Goal: Task Accomplishment & Management: Use online tool/utility

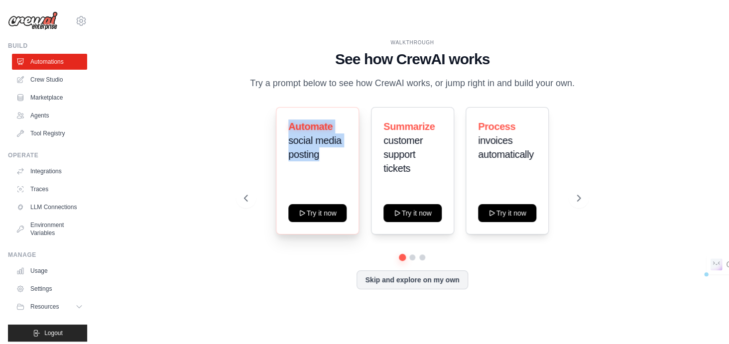
drag, startPoint x: 290, startPoint y: 122, endPoint x: 323, endPoint y: 157, distance: 48.3
click at [323, 157] on h3 "Automate social media posting" at bounding box center [317, 140] width 58 height 42
click at [578, 200] on icon at bounding box center [579, 198] width 10 height 10
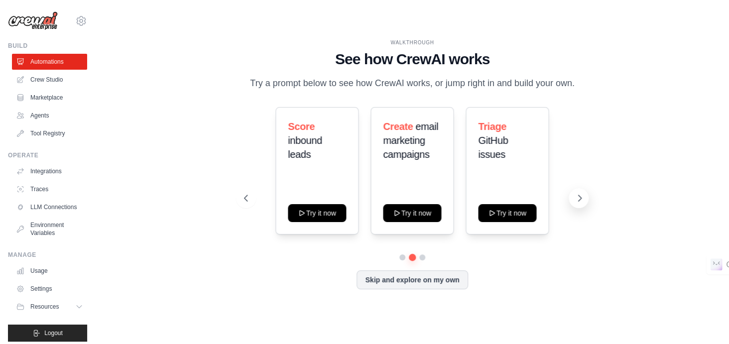
click at [578, 200] on icon at bounding box center [579, 198] width 10 height 10
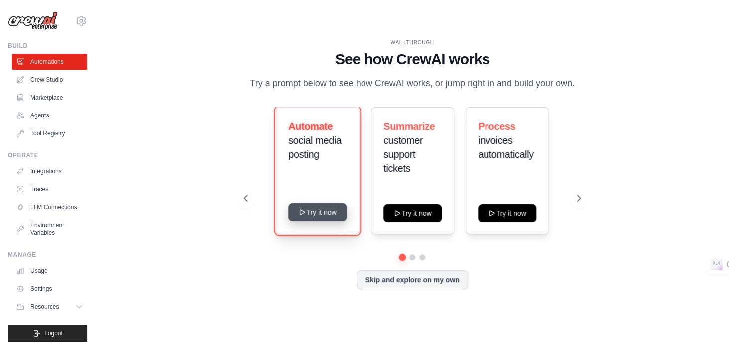
click at [319, 215] on button "Try it now" at bounding box center [317, 212] width 58 height 18
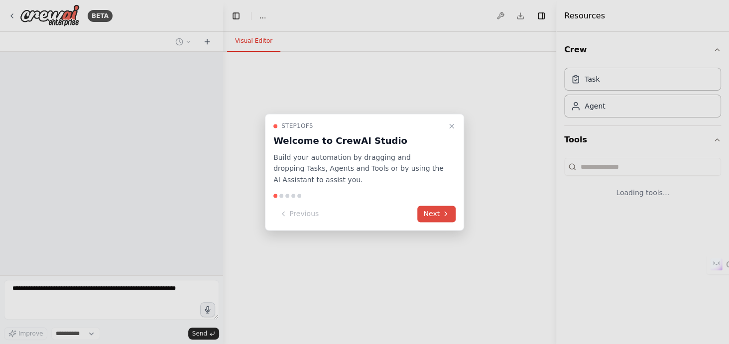
select select "****"
click at [436, 213] on button "Next" at bounding box center [436, 214] width 38 height 16
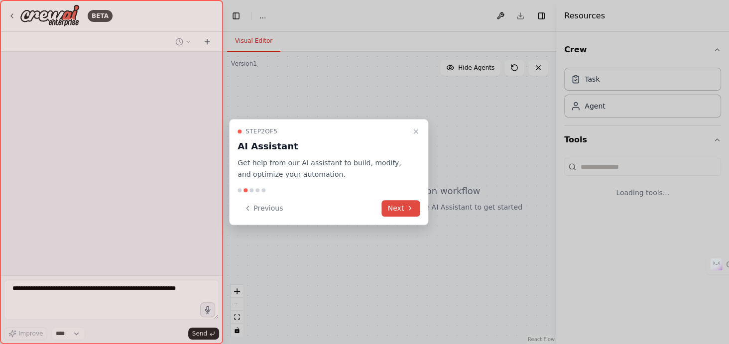
click at [406, 209] on icon at bounding box center [410, 208] width 8 height 8
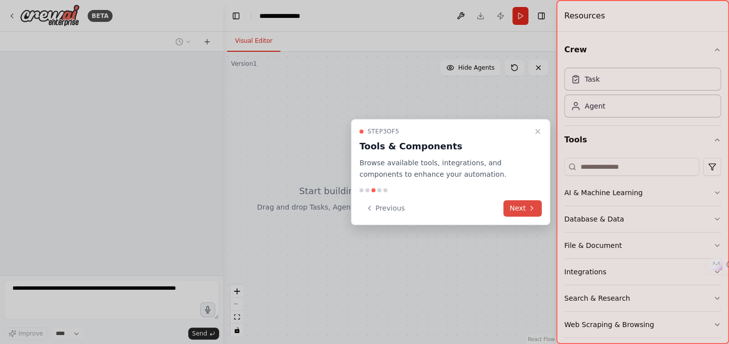
click at [522, 210] on button "Next" at bounding box center [522, 208] width 38 height 16
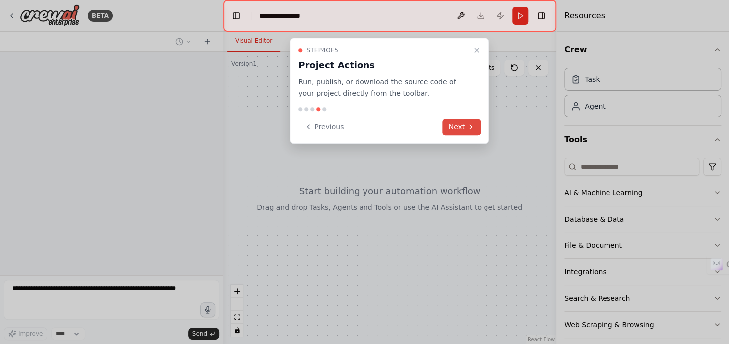
click at [467, 127] on icon at bounding box center [470, 127] width 8 height 8
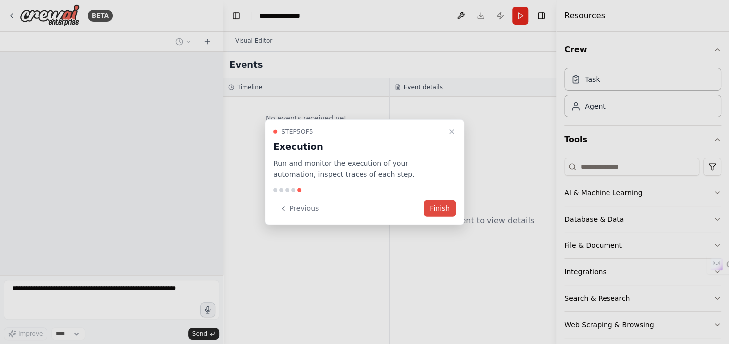
click at [444, 205] on button "Finish" at bounding box center [440, 208] width 32 height 16
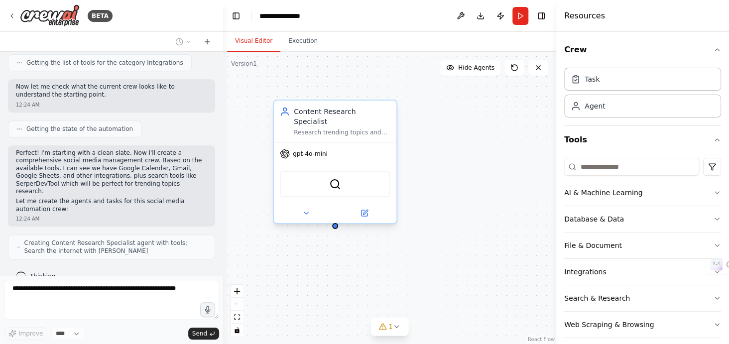
scroll to position [366, 0]
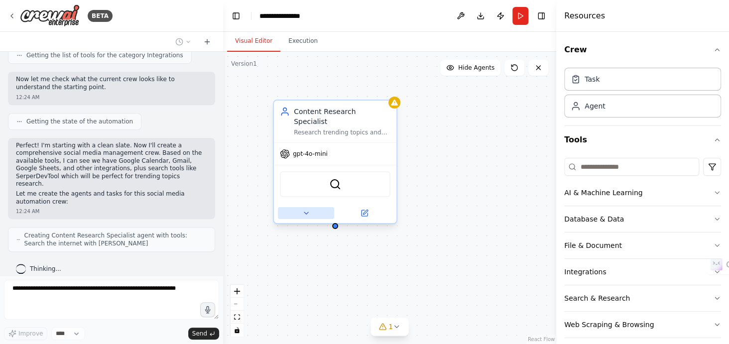
click at [303, 209] on icon at bounding box center [306, 213] width 8 height 8
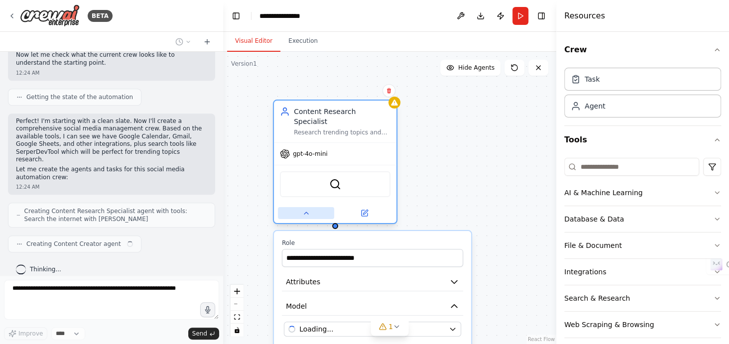
click at [304, 212] on icon at bounding box center [306, 213] width 4 height 2
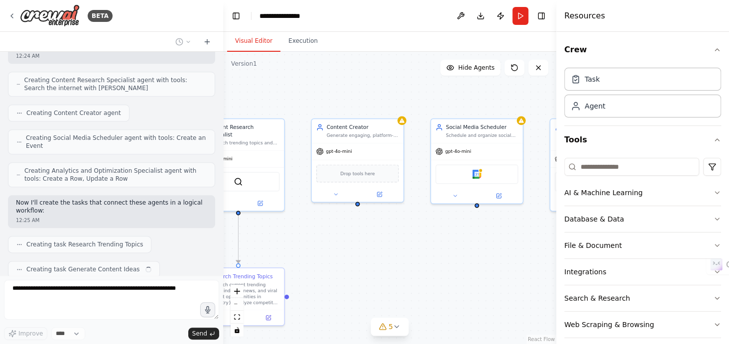
scroll to position [546, 0]
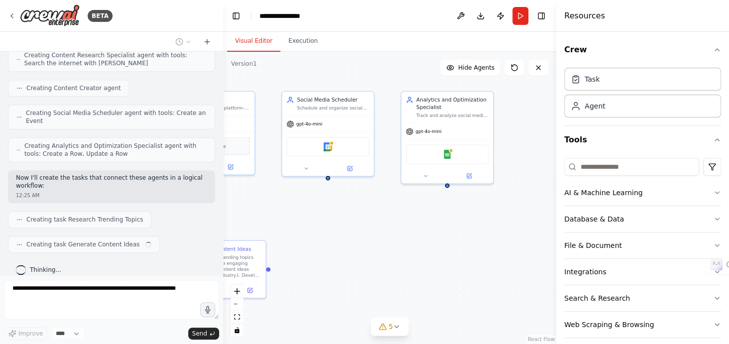
drag, startPoint x: 379, startPoint y: 249, endPoint x: 122, endPoint y: 200, distance: 261.5
click at [122, 200] on div "BETA Create a crew that schedules and publishes social media content across mul…" at bounding box center [364, 172] width 729 height 344
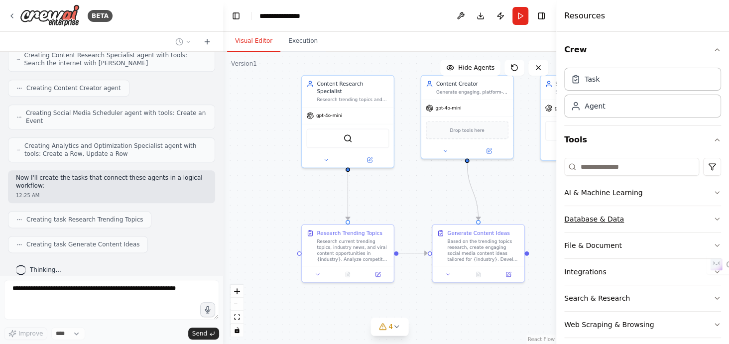
drag, startPoint x: 340, startPoint y: 227, endPoint x: 600, endPoint y: 213, distance: 260.2
click at [600, 213] on div "BETA Create a crew that schedules and publishes social media content across mul…" at bounding box center [364, 172] width 729 height 344
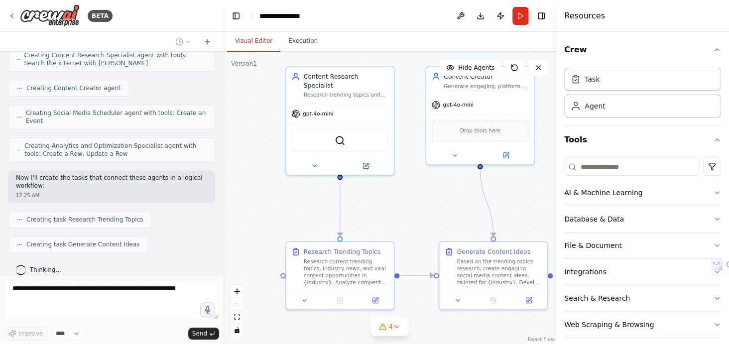
drag, startPoint x: 297, startPoint y: 166, endPoint x: 279, endPoint y: 174, distance: 19.9
click at [279, 174] on div ".deletable-edge-delete-btn { width: 20px; height: 20px; border: 0px solid #ffff…" at bounding box center [389, 198] width 333 height 292
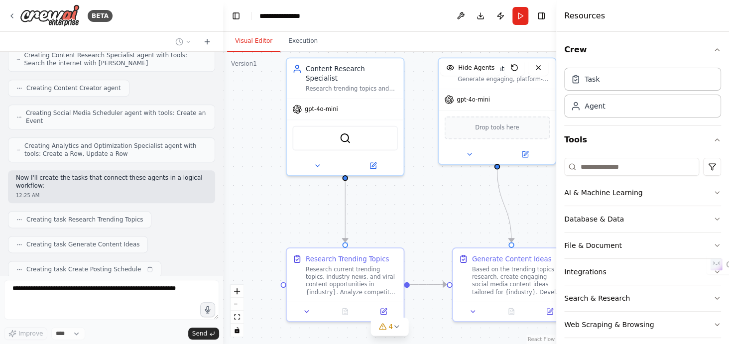
scroll to position [570, 0]
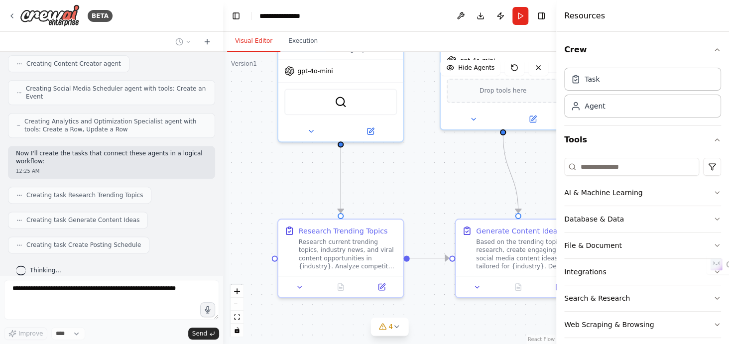
drag, startPoint x: 279, startPoint y: 174, endPoint x: 267, endPoint y: 135, distance: 40.6
click at [267, 135] on div ".deletable-edge-delete-btn { width: 20px; height: 20px; border: 0px solid #ffff…" at bounding box center [389, 198] width 333 height 292
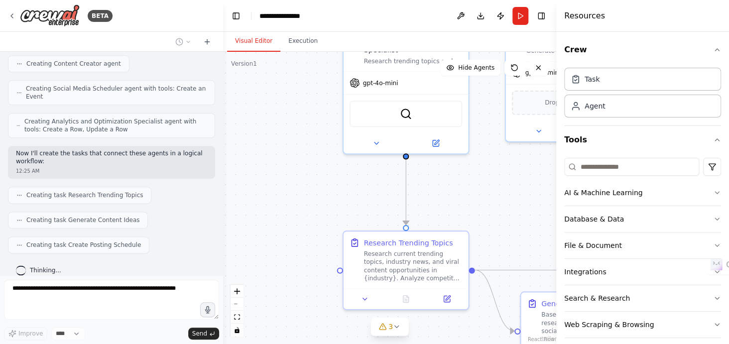
drag, startPoint x: 261, startPoint y: 164, endPoint x: 333, endPoint y: 181, distance: 73.6
click at [333, 181] on div ".deletable-edge-delete-btn { width: 20px; height: 20px; border: 0px solid #ffff…" at bounding box center [389, 198] width 333 height 292
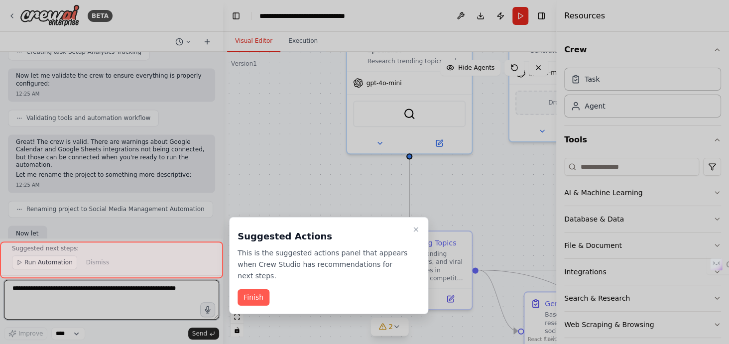
scroll to position [788, 0]
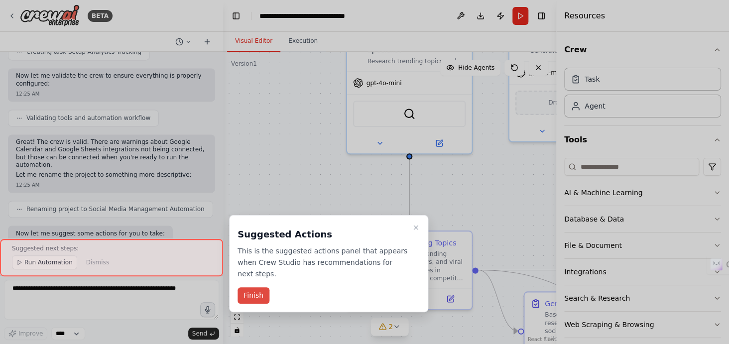
click at [250, 287] on button "Finish" at bounding box center [253, 295] width 32 height 16
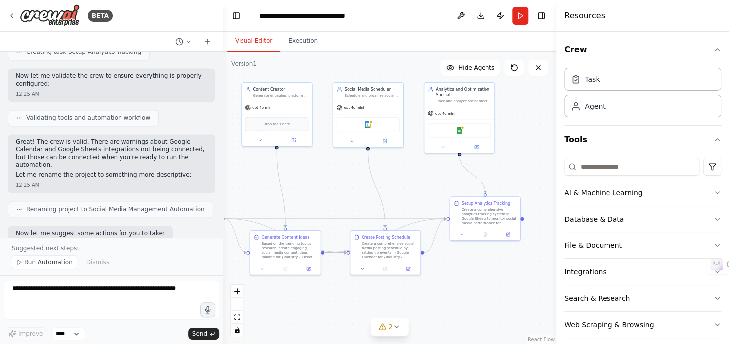
drag, startPoint x: 348, startPoint y: 190, endPoint x: 151, endPoint y: 173, distance: 197.8
click at [151, 173] on div "BETA Create a crew that schedules and publishes social media content across mul…" at bounding box center [364, 172] width 729 height 344
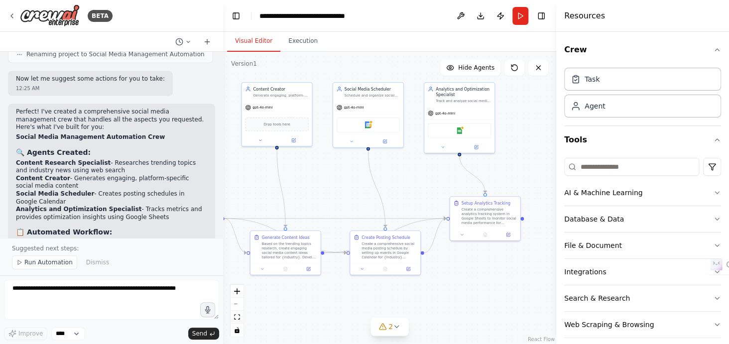
scroll to position [944, 0]
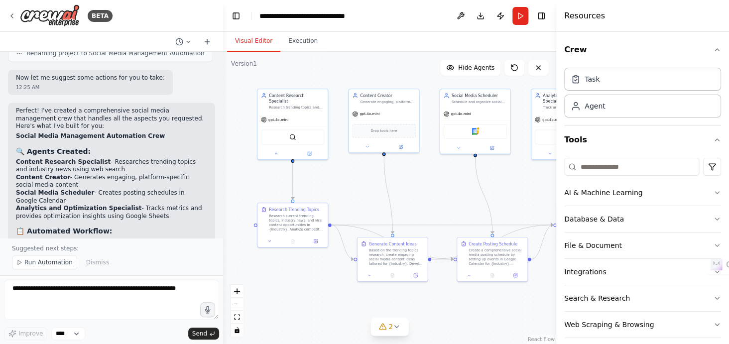
drag, startPoint x: 261, startPoint y: 188, endPoint x: 368, endPoint y: 194, distance: 107.2
click at [368, 194] on div ".deletable-edge-delete-btn { width: 20px; height: 20px; border: 0px solid #ffff…" at bounding box center [389, 198] width 333 height 292
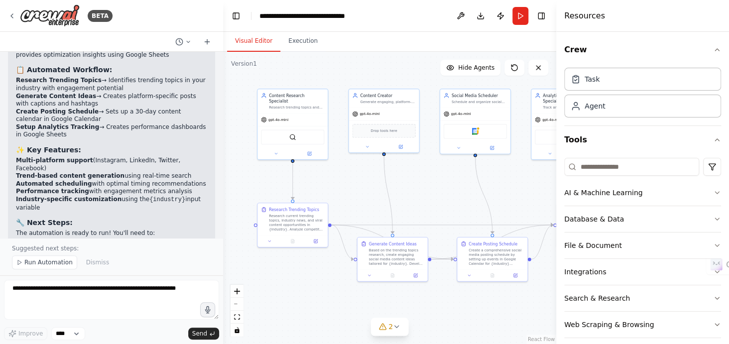
scroll to position [1122, 0]
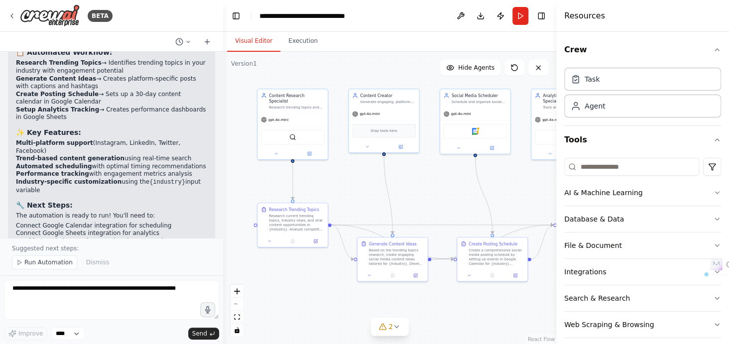
drag, startPoint x: 13, startPoint y: 122, endPoint x: 54, endPoint y: 167, distance: 61.0
click at [54, 167] on div "Perfect! I've created a comprehensive social media management crew that handles…" at bounding box center [111, 102] width 207 height 357
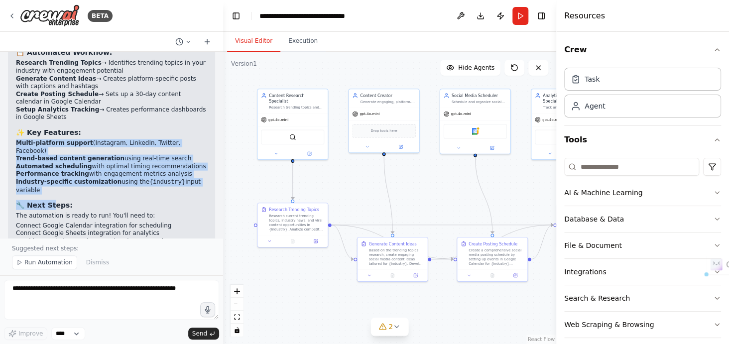
click at [54, 167] on div "Perfect! I've created a comprehensive social media management crew that handles…" at bounding box center [111, 98] width 191 height 340
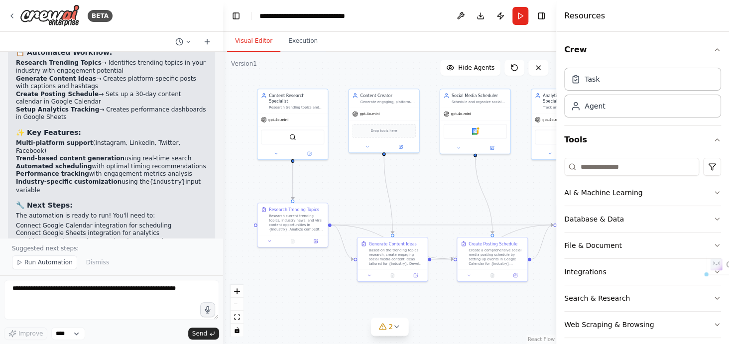
drag, startPoint x: 53, startPoint y: 167, endPoint x: 19, endPoint y: 144, distance: 40.9
click at [19, 144] on div "Perfect! I've created a comprehensive social media management crew that handles…" at bounding box center [111, 98] width 191 height 340
click at [19, 170] on strong "Performance tracking" at bounding box center [52, 173] width 73 height 7
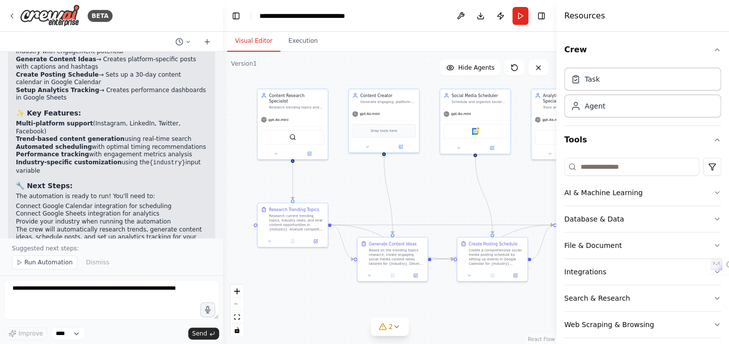
scroll to position [1146, 0]
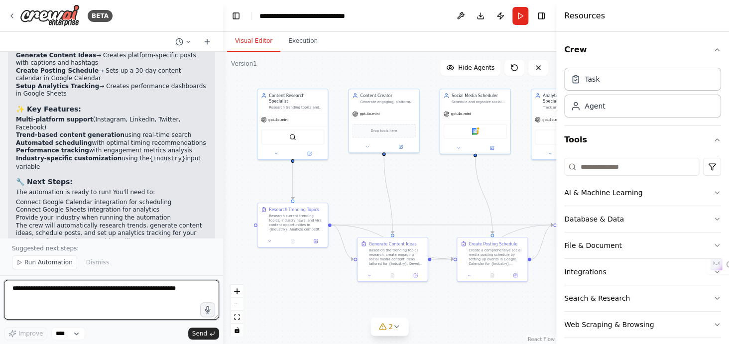
click at [82, 292] on textarea at bounding box center [111, 300] width 215 height 40
type textarea "**********"
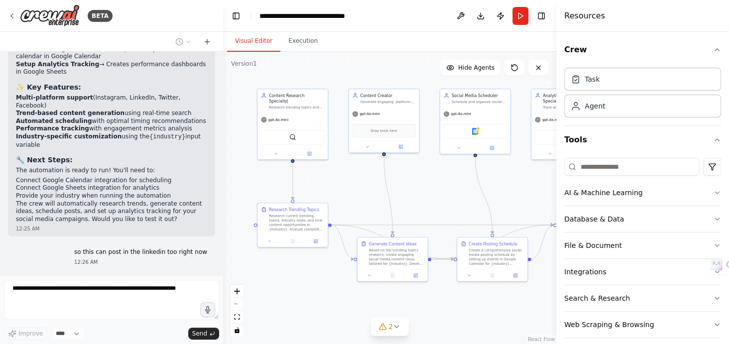
scroll to position [1167, 0]
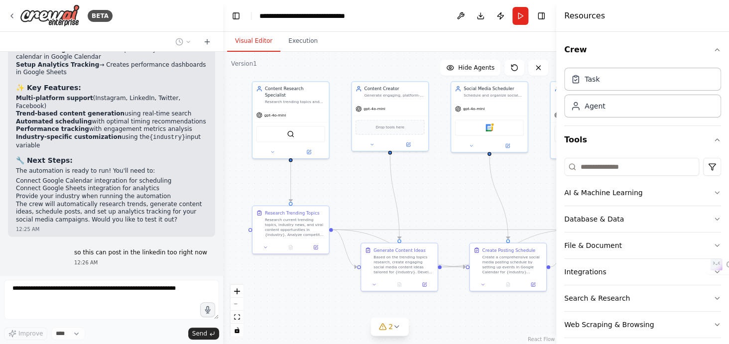
click at [315, 172] on div ".deletable-edge-delete-btn { width: 20px; height: 20px; border: 0px solid #ffff…" at bounding box center [389, 198] width 333 height 292
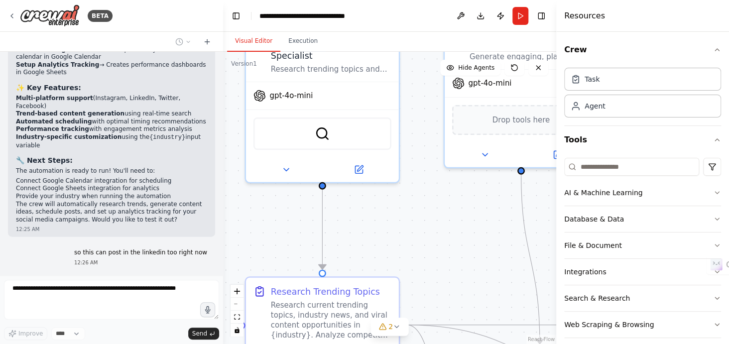
drag, startPoint x: 315, startPoint y: 172, endPoint x: 380, endPoint y: 223, distance: 82.6
click at [380, 223] on div ".deletable-edge-delete-btn { width: 20px; height: 20px; border: 0px solid #ffff…" at bounding box center [389, 198] width 333 height 292
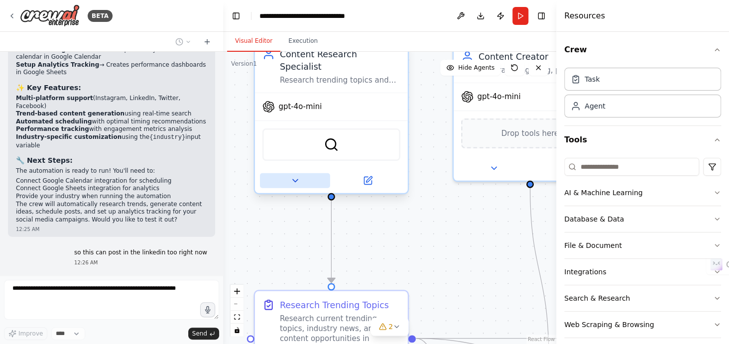
click at [296, 176] on icon at bounding box center [295, 181] width 10 height 10
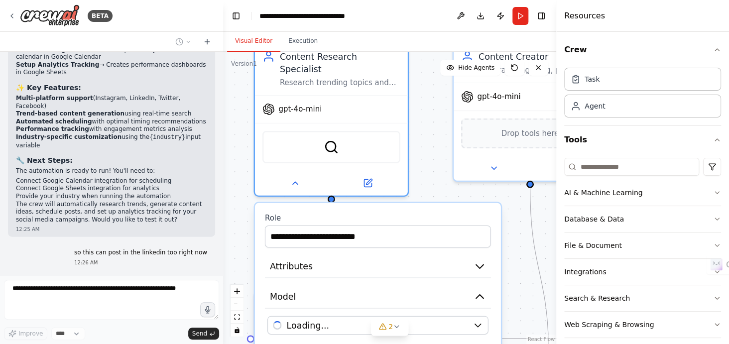
drag, startPoint x: 427, startPoint y: 151, endPoint x: 439, endPoint y: 60, distance: 91.3
click at [439, 60] on div ".deletable-edge-delete-btn { width: 20px; height: 20px; border: 0px solid #ffff…" at bounding box center [389, 198] width 333 height 292
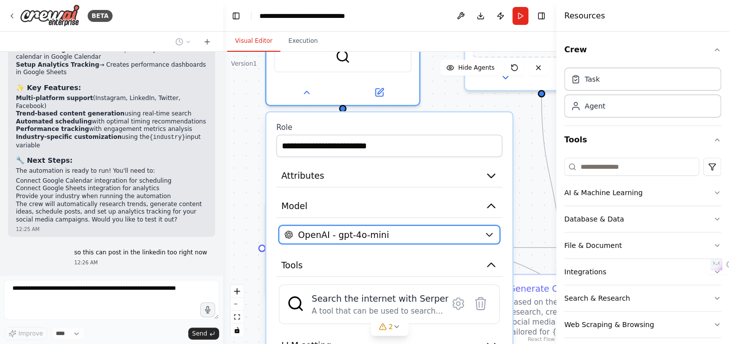
click at [333, 228] on span "OpenAI - gpt-4o-mini" at bounding box center [343, 234] width 91 height 12
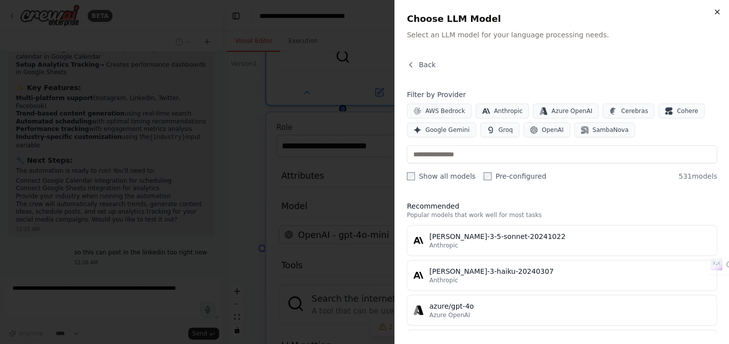
click at [716, 11] on icon "button" at bounding box center [717, 12] width 4 height 4
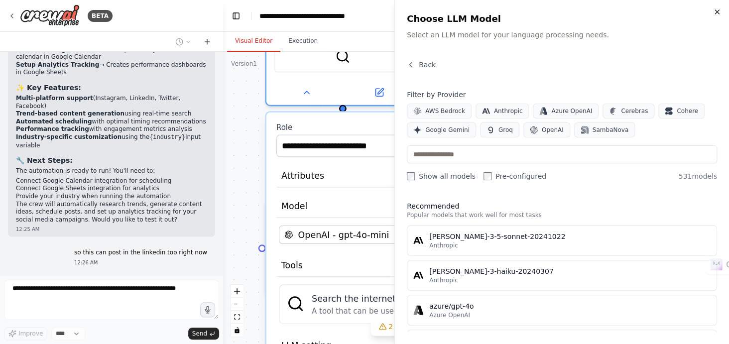
click at [717, 11] on icon "button" at bounding box center [717, 12] width 4 height 4
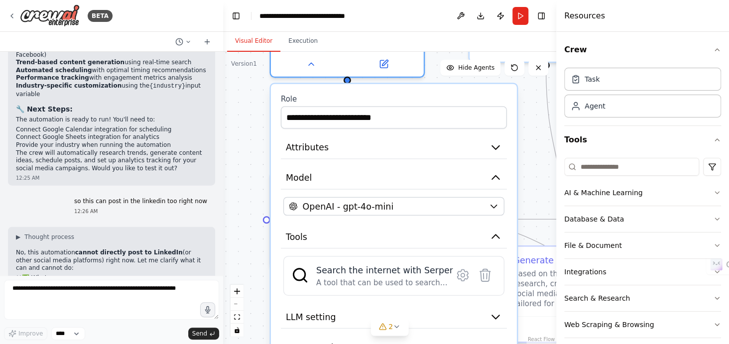
drag, startPoint x: 422, startPoint y: 95, endPoint x: 427, endPoint y: 67, distance: 28.7
click at [427, 67] on div ".deletable-edge-delete-btn { width: 20px; height: 20px; border: 0px solid #ffff…" at bounding box center [389, 198] width 333 height 292
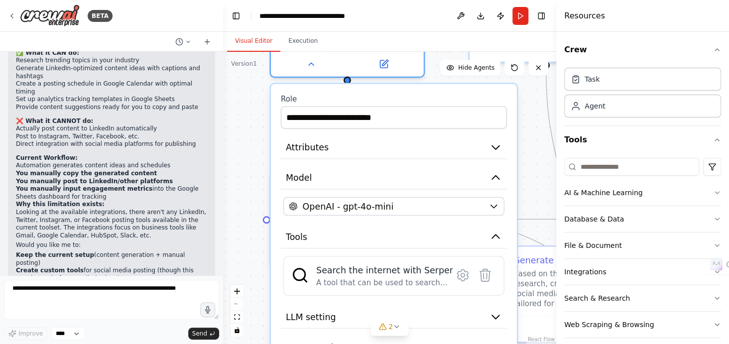
scroll to position [1451, 0]
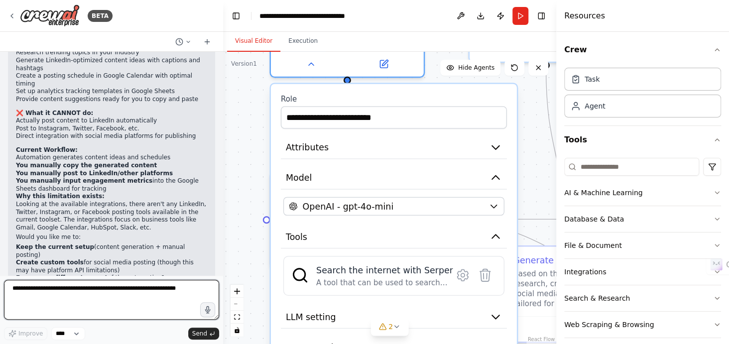
click at [80, 290] on textarea at bounding box center [111, 300] width 215 height 40
type textarea "**********"
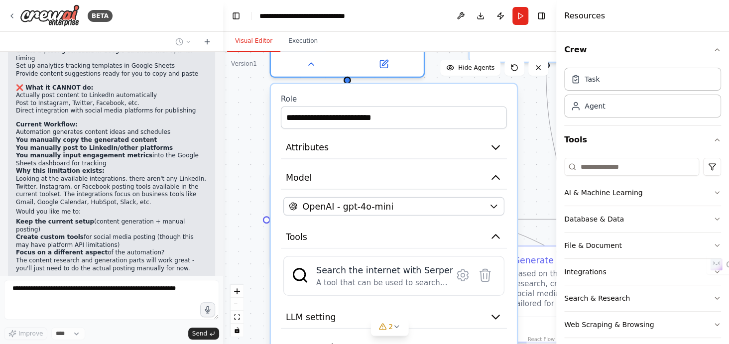
scroll to position [1526, 0]
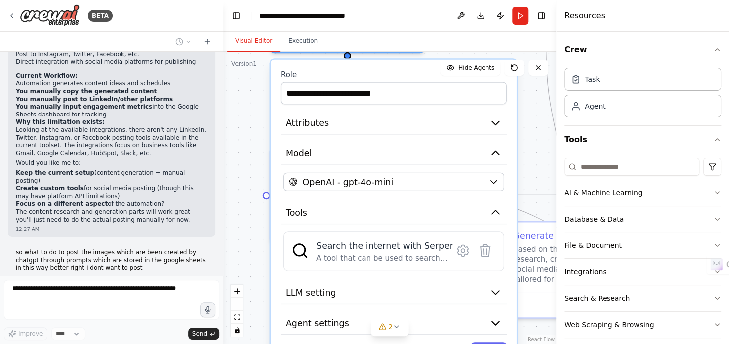
drag, startPoint x: 254, startPoint y: 176, endPoint x: 257, endPoint y: 102, distance: 74.7
click at [257, 102] on div ".deletable-edge-delete-btn { width: 20px; height: 20px; border: 0px solid #ffff…" at bounding box center [389, 198] width 333 height 292
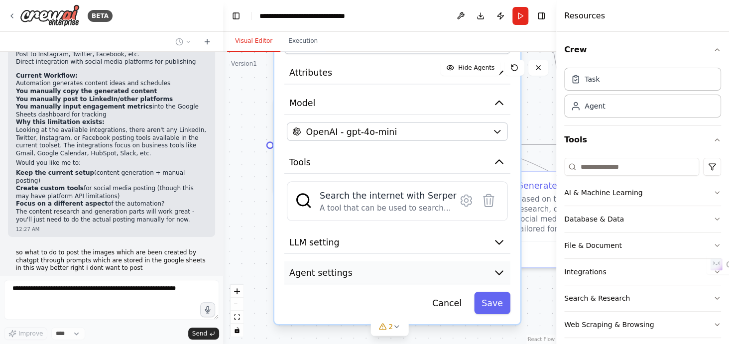
click at [378, 262] on button "Agent settings" at bounding box center [397, 272] width 226 height 23
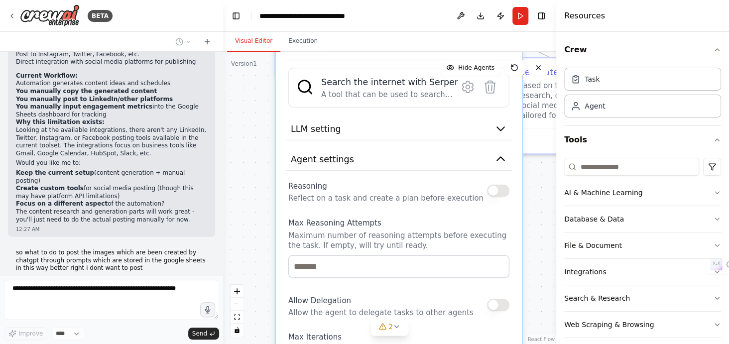
drag, startPoint x: 240, startPoint y: 214, endPoint x: 241, endPoint y: 101, distance: 113.5
click at [241, 101] on div ".deletable-edge-delete-btn { width: 20px; height: 20px; border: 0px solid #ffff…" at bounding box center [389, 198] width 333 height 292
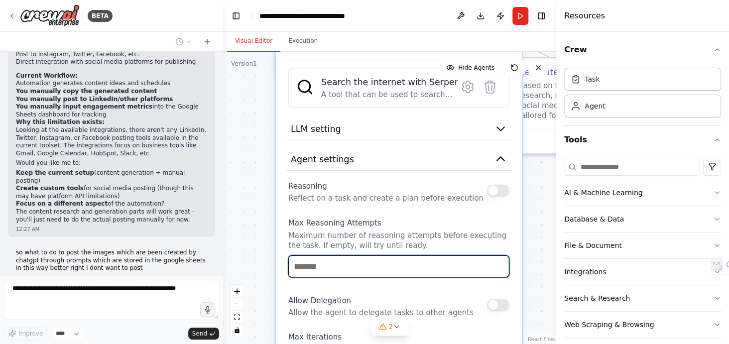
click at [330, 256] on input "number" at bounding box center [398, 266] width 221 height 22
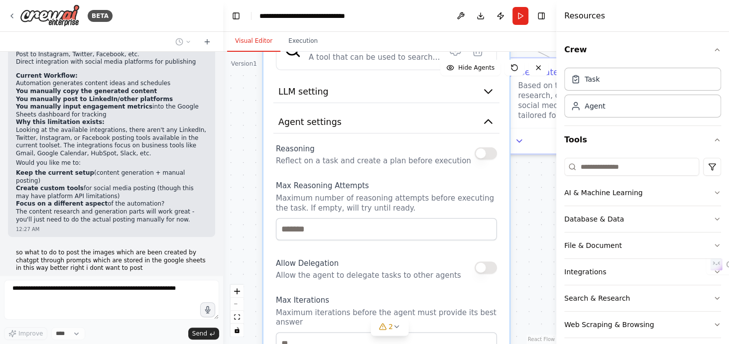
drag, startPoint x: 274, startPoint y: 215, endPoint x: 266, endPoint y: 171, distance: 45.1
click at [266, 171] on div "**********" at bounding box center [386, 191] width 248 height 668
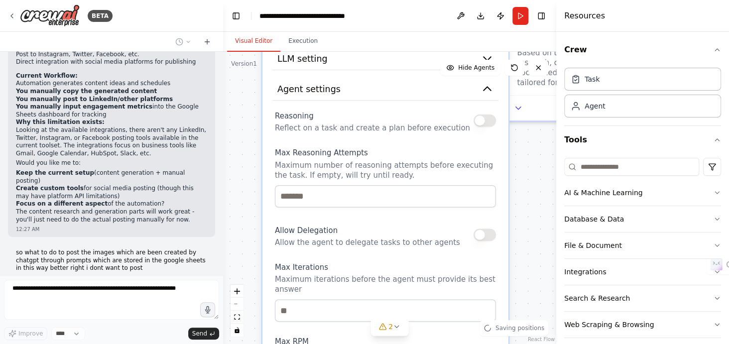
drag, startPoint x: 255, startPoint y: 163, endPoint x: 254, endPoint y: 126, distance: 36.4
click at [254, 126] on div ".deletable-edge-delete-btn { width: 20px; height: 20px; border: 0px solid #ffff…" at bounding box center [389, 198] width 333 height 292
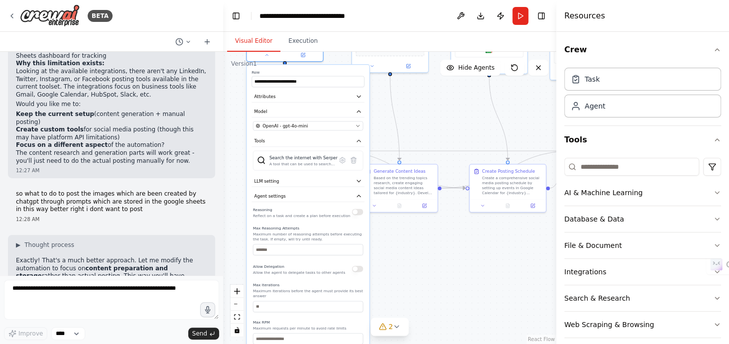
drag, startPoint x: 443, startPoint y: 175, endPoint x: 429, endPoint y: 283, distance: 109.4
click at [429, 283] on div ".deletable-edge-delete-btn { width: 20px; height: 20px; border: 0px solid #ffff…" at bounding box center [389, 198] width 333 height 292
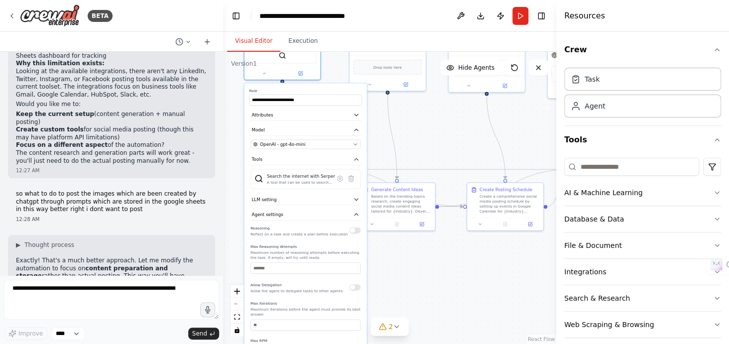
scroll to position [1592, 0]
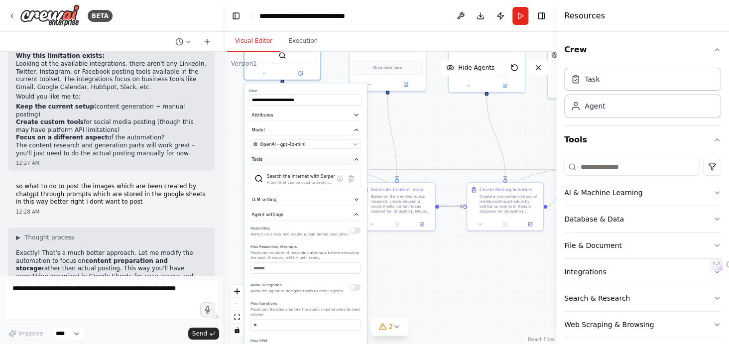
click at [356, 154] on button "Tools" at bounding box center [305, 159] width 112 height 11
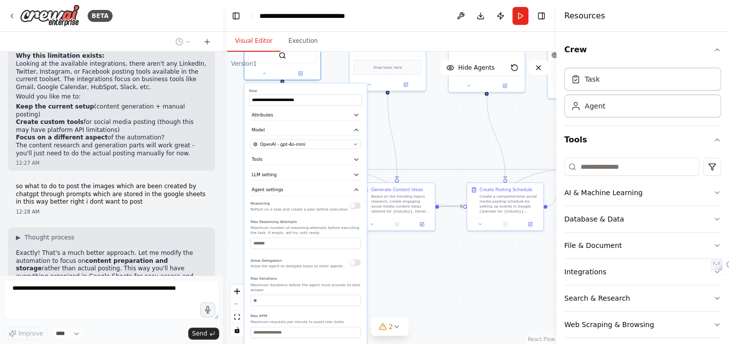
scroll to position [1675, 0]
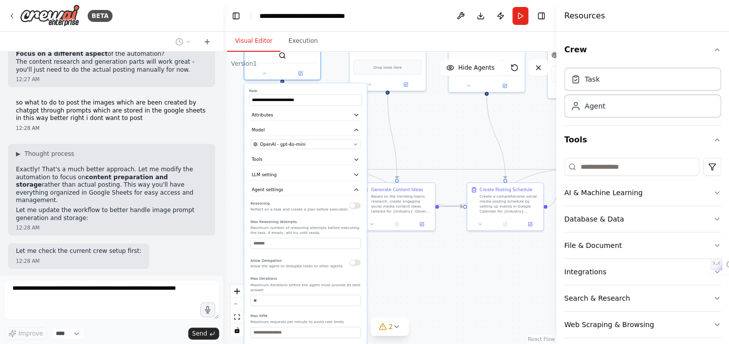
click at [349, 175] on div "**********" at bounding box center [305, 236] width 122 height 307
click at [350, 184] on button "Agent settings" at bounding box center [305, 189] width 112 height 11
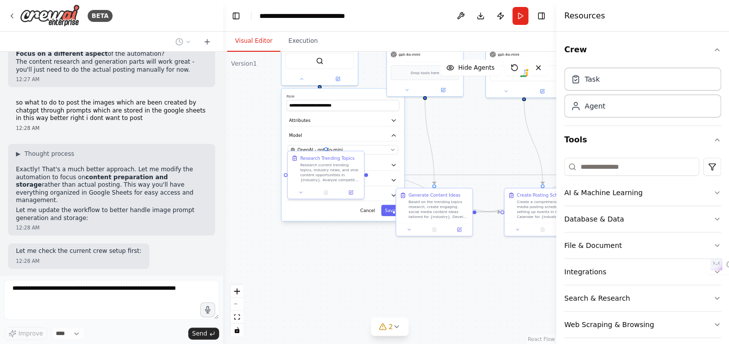
drag, startPoint x: 313, startPoint y: 231, endPoint x: 350, endPoint y: 239, distance: 38.2
click at [350, 239] on div ".deletable-edge-delete-btn { width: 20px; height: 20px; border: 0px solid #ffff…" at bounding box center [389, 198] width 333 height 292
click at [387, 207] on button "Save" at bounding box center [390, 212] width 18 height 11
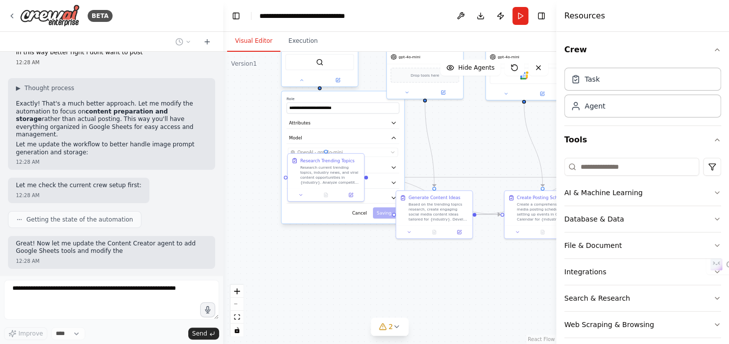
scroll to position [1749, 0]
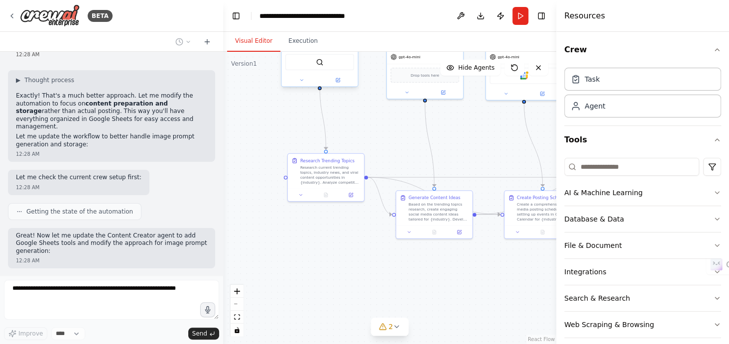
click at [304, 78] on div at bounding box center [319, 80] width 76 height 12
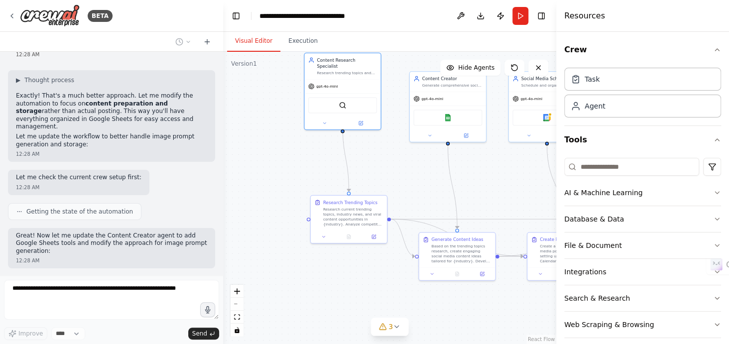
drag, startPoint x: 286, startPoint y: 117, endPoint x: 309, endPoint y: 159, distance: 47.9
click at [309, 159] on div ".deletable-edge-delete-btn { width: 20px; height: 20px; border: 0px solid #ffff…" at bounding box center [389, 198] width 333 height 292
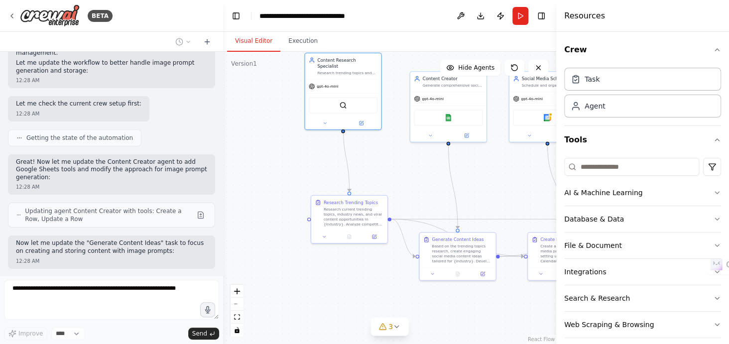
scroll to position [1822, 0]
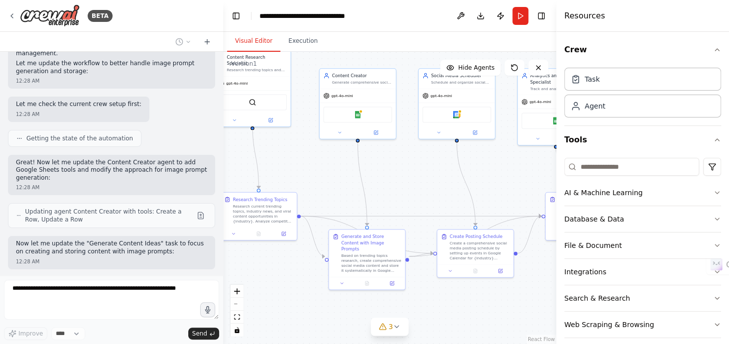
drag, startPoint x: 331, startPoint y: 282, endPoint x: 239, endPoint y: 279, distance: 91.6
click at [239, 279] on div ".deletable-edge-delete-btn { width: 20px; height: 20px; border: 0px solid #ffff…" at bounding box center [389, 198] width 333 height 292
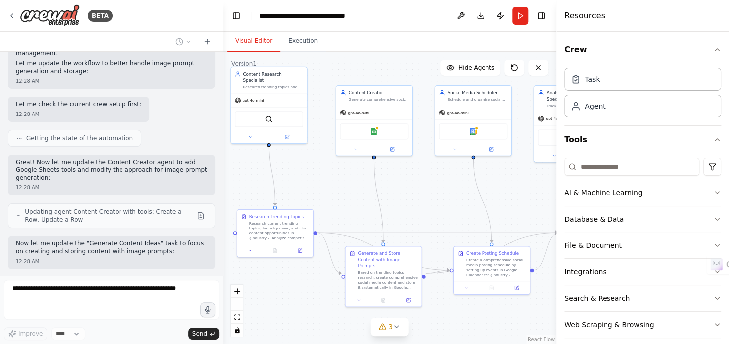
drag, startPoint x: 411, startPoint y: 314, endPoint x: 428, endPoint y: 331, distance: 24.6
click at [428, 331] on div ".deletable-edge-delete-btn { width: 20px; height: 20px; border: 0px solid #ffff…" at bounding box center [389, 198] width 333 height 292
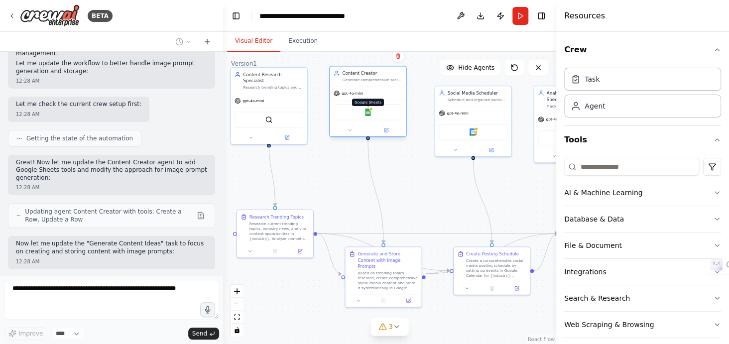
drag, startPoint x: 369, startPoint y: 125, endPoint x: 365, endPoint y: 108, distance: 17.4
click at [365, 108] on div "Google Sheets" at bounding box center [368, 112] width 69 height 16
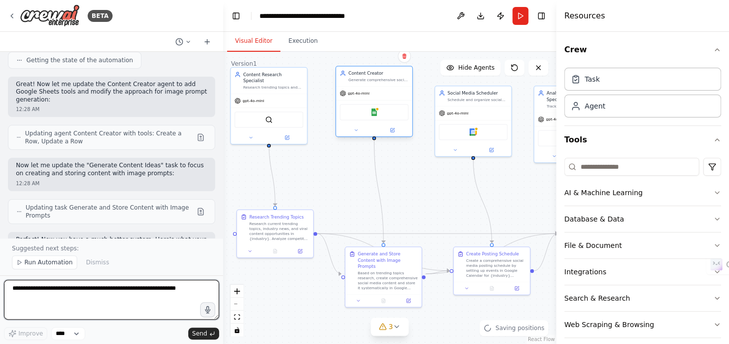
click at [369, 109] on div "Google Sheets" at bounding box center [373, 112] width 69 height 16
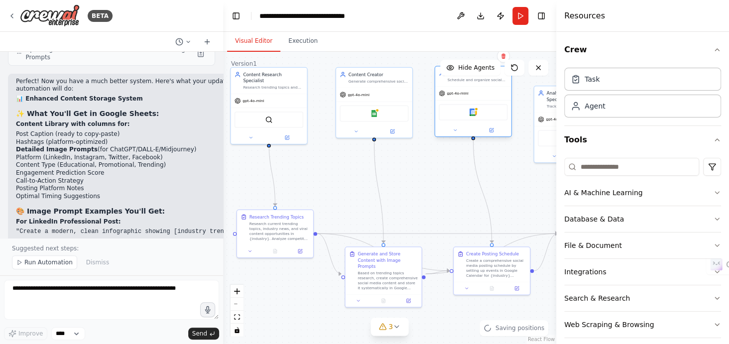
drag, startPoint x: 460, startPoint y: 116, endPoint x: 458, endPoint y: 92, distance: 24.4
click at [458, 92] on div "gpt-4o-mini" at bounding box center [473, 93] width 76 height 13
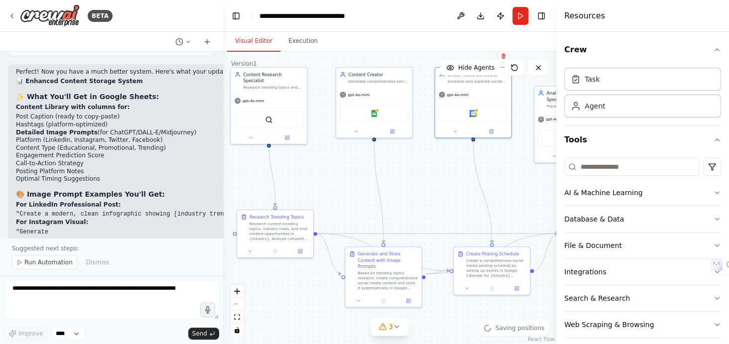
scroll to position [2068, 0]
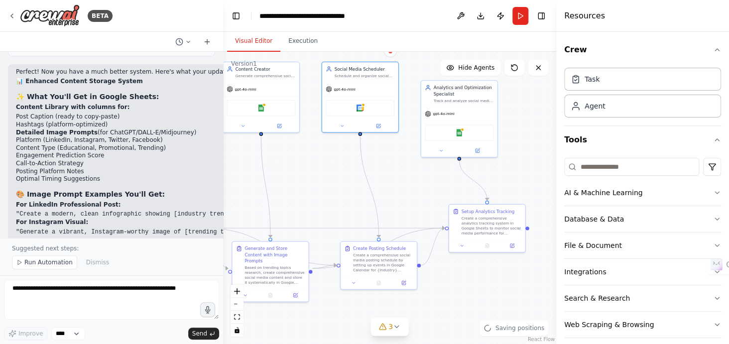
drag, startPoint x: 419, startPoint y: 185, endPoint x: 298, endPoint y: 180, distance: 121.1
click at [298, 180] on div ".deletable-edge-delete-btn { width: 20px; height: 20px; border: 0px solid #ffff…" at bounding box center [389, 198] width 333 height 292
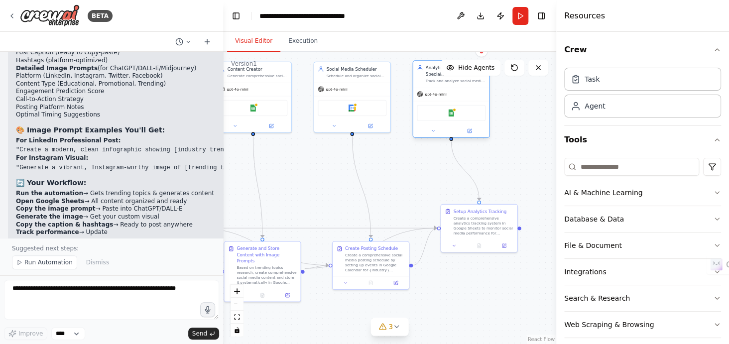
drag, startPoint x: 452, startPoint y: 116, endPoint x: 451, endPoint y: 93, distance: 22.9
click at [451, 93] on div "gpt-4o-mini" at bounding box center [451, 93] width 76 height 13
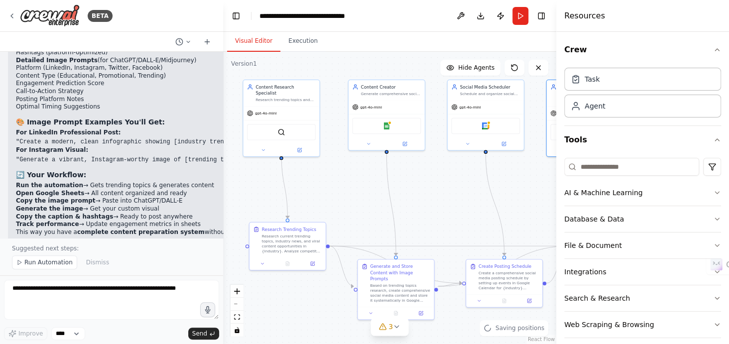
drag, startPoint x: 398, startPoint y: 173, endPoint x: 532, endPoint y: 188, distance: 134.7
click at [532, 188] on div ".deletable-edge-delete-btn { width: 20px; height: 20px; border: 0px solid #ffff…" at bounding box center [389, 198] width 333 height 292
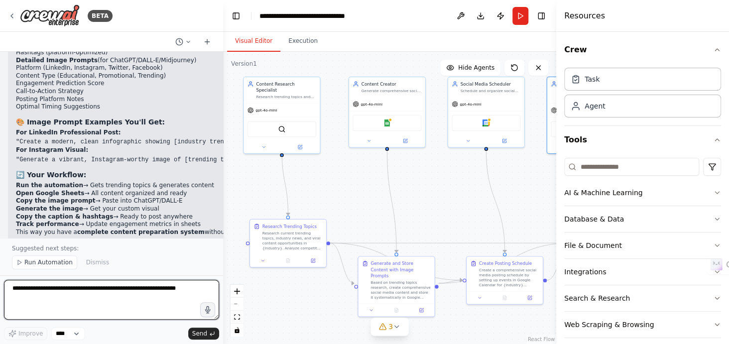
click at [160, 300] on textarea at bounding box center [111, 300] width 215 height 40
type textarea "**********"
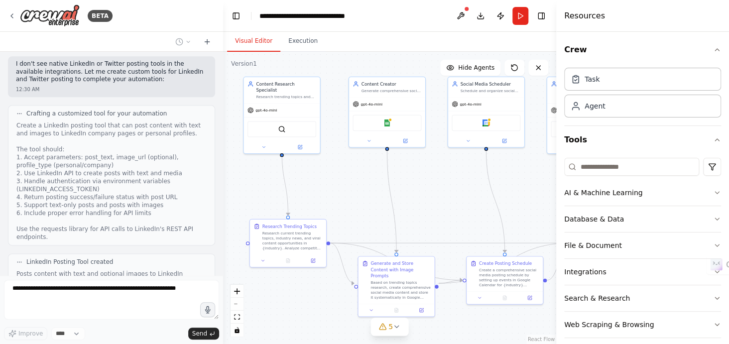
scroll to position [2712, 0]
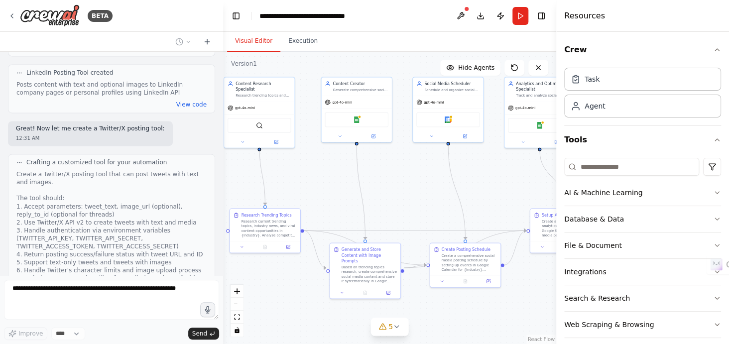
drag, startPoint x: 320, startPoint y: 178, endPoint x: 295, endPoint y: 171, distance: 26.5
click at [295, 171] on div ".deletable-edge-delete-btn { width: 20px; height: 20px; border: 0px solid #ffff…" at bounding box center [389, 198] width 333 height 292
click at [545, 17] on button "Toggle Right Sidebar" at bounding box center [541, 16] width 14 height 14
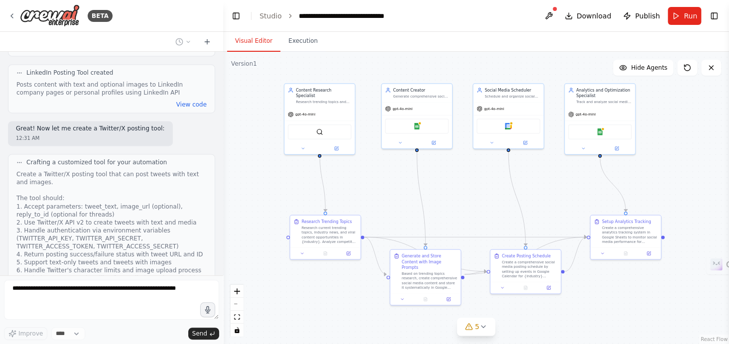
drag, startPoint x: 590, startPoint y: 154, endPoint x: 650, endPoint y: 160, distance: 60.6
click at [650, 160] on div ".deletable-edge-delete-btn { width: 20px; height: 20px; border: 0px solid #ffff…" at bounding box center [476, 198] width 506 height 292
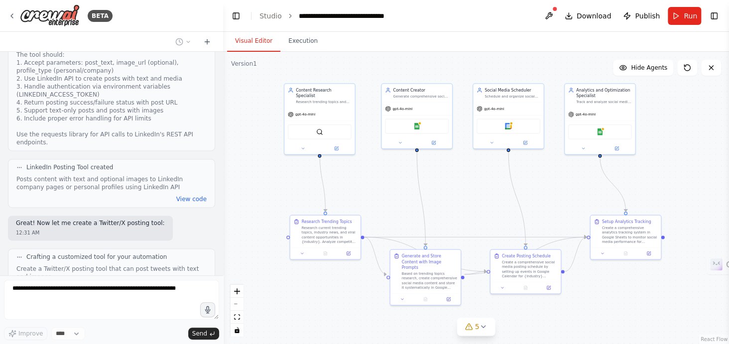
scroll to position [2618, 0]
click at [183, 194] on button "View code" at bounding box center [191, 198] width 30 height 8
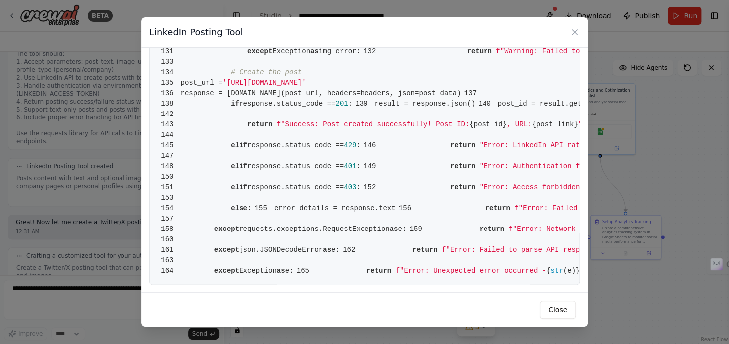
scroll to position [1520, 0]
click at [548, 307] on button "Close" at bounding box center [558, 310] width 36 height 18
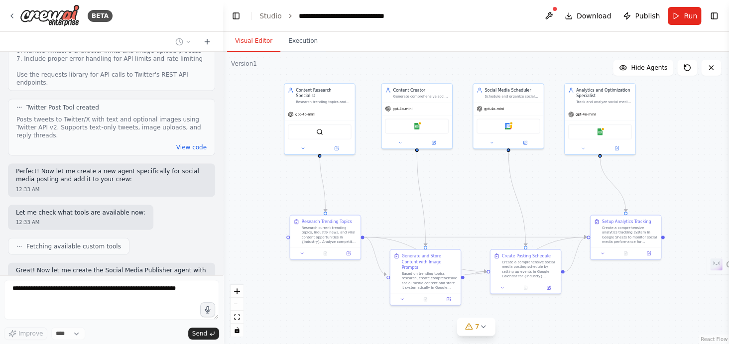
scroll to position [2932, 0]
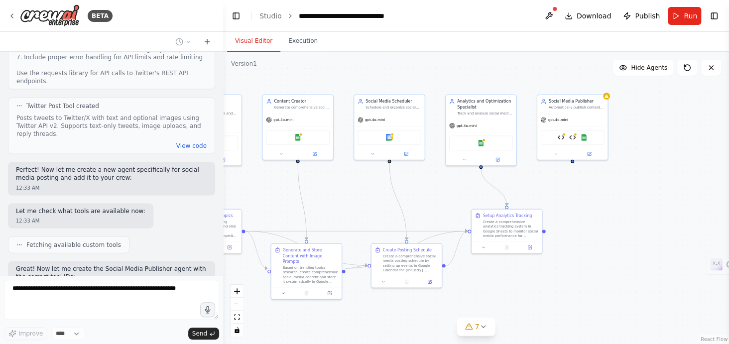
drag, startPoint x: 370, startPoint y: 208, endPoint x: 251, endPoint y: 202, distance: 119.1
click at [251, 202] on div ".deletable-edge-delete-btn { width: 20px; height: 20px; border: 0px solid #ffff…" at bounding box center [476, 198] width 506 height 292
click at [563, 134] on div at bounding box center [563, 132] width 3 height 3
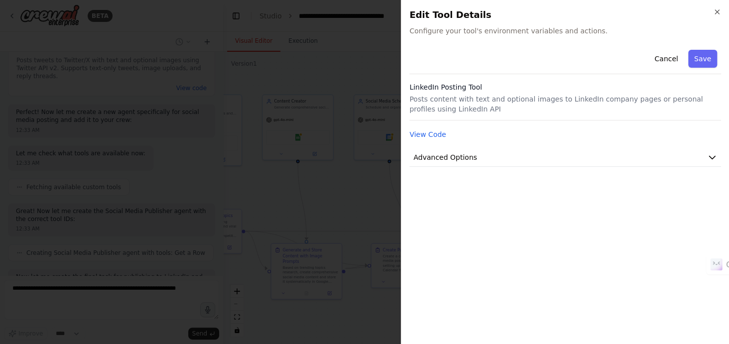
scroll to position [2998, 0]
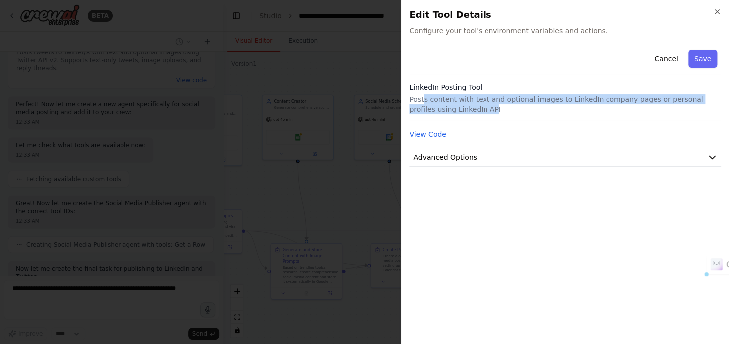
drag, startPoint x: 445, startPoint y: 111, endPoint x: 421, endPoint y: 100, distance: 26.5
click at [421, 100] on p "Posts content with text and optional images to LinkedIn company pages or person…" at bounding box center [565, 104] width 312 height 20
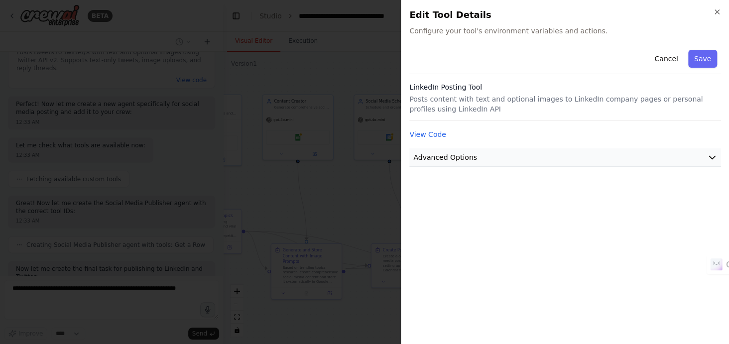
scroll to position [3056, 0]
click at [443, 152] on span "Advanced Options" at bounding box center [445, 157] width 64 height 10
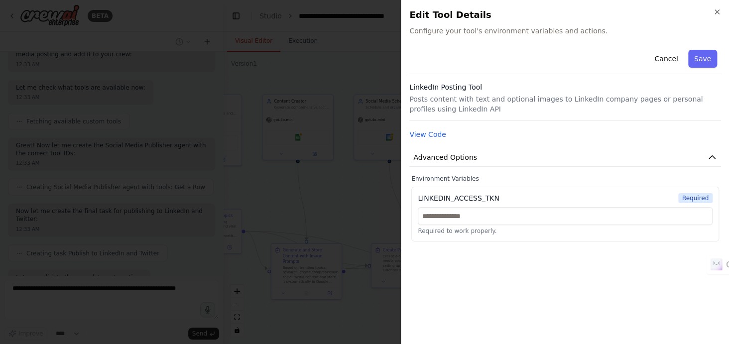
click at [466, 204] on div "LINKEDIN_ACCESS_TKN Required Required to work properly." at bounding box center [565, 214] width 308 height 55
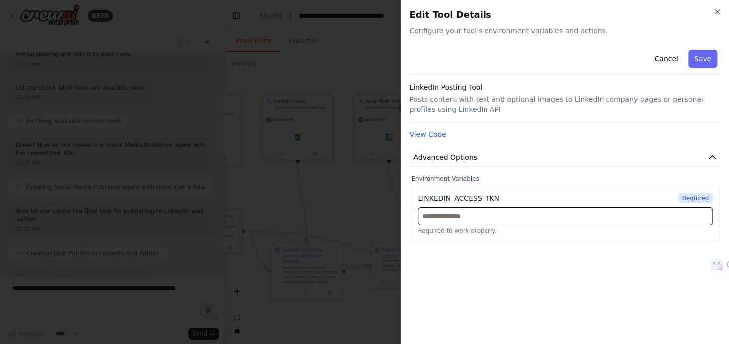
click at [463, 214] on input "text" at bounding box center [565, 216] width 295 height 18
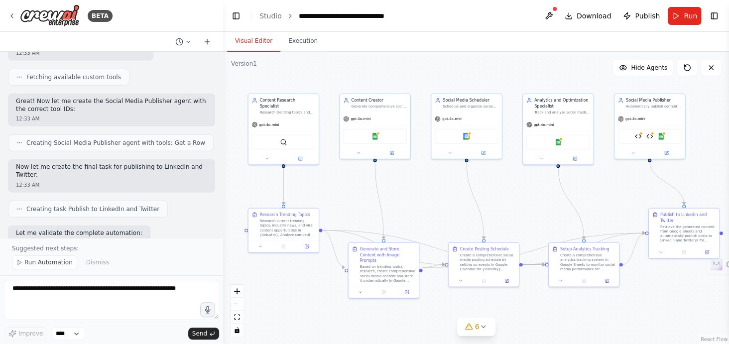
drag, startPoint x: 364, startPoint y: 187, endPoint x: 444, endPoint y: 185, distance: 79.7
click at [444, 185] on div ".deletable-edge-delete-btn { width: 20px; height: 20px; border: 0px solid #ffff…" at bounding box center [476, 198] width 506 height 292
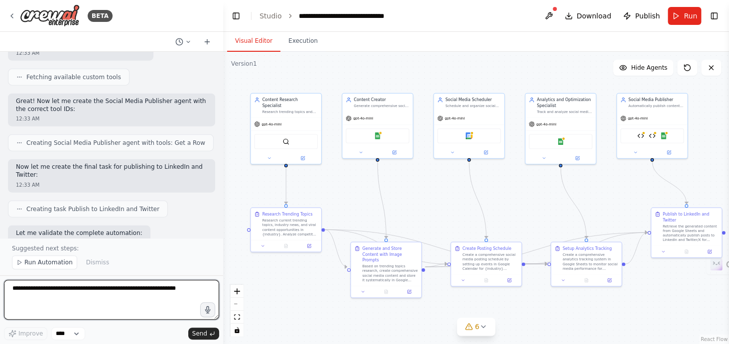
click at [129, 290] on textarea at bounding box center [111, 300] width 215 height 40
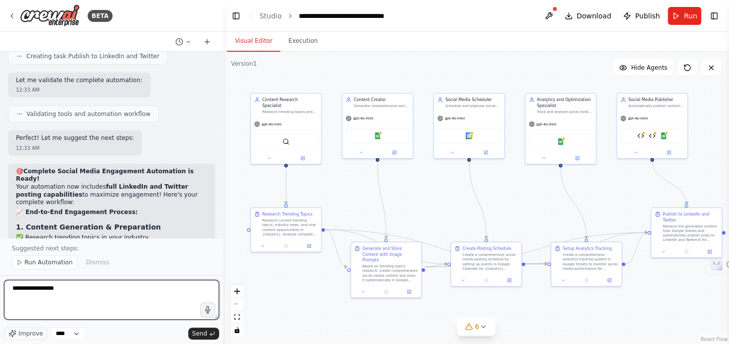
type textarea "**********"
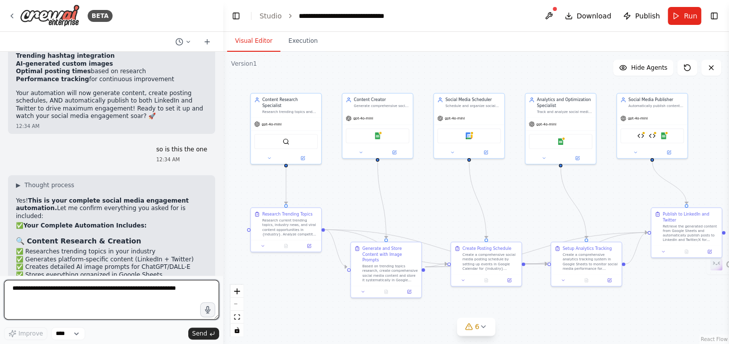
scroll to position [3706, 0]
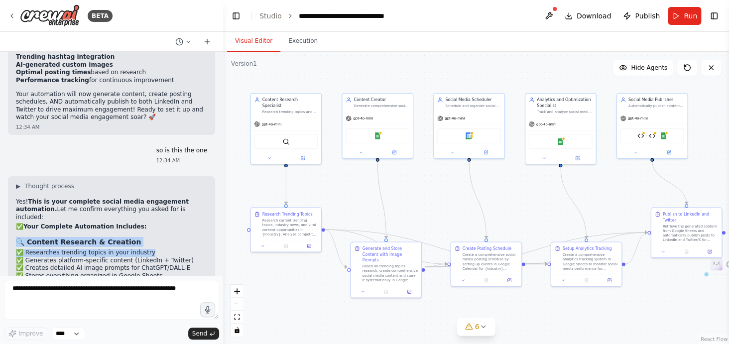
drag, startPoint x: 17, startPoint y: 145, endPoint x: 144, endPoint y: 154, distance: 126.7
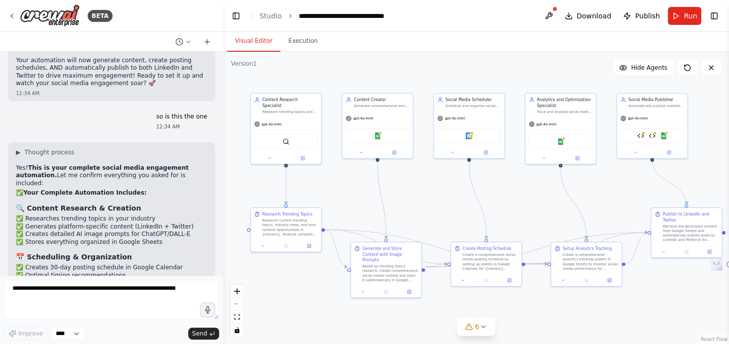
scroll to position [3743, 0]
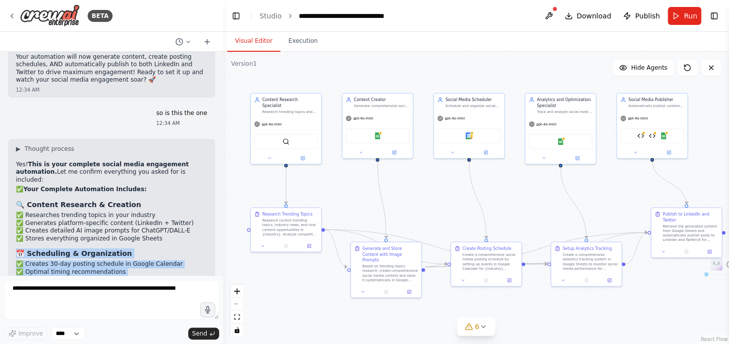
drag, startPoint x: 11, startPoint y: 158, endPoint x: 125, endPoint y: 186, distance: 117.3
click at [125, 186] on div "▶ Thought process Yes! This is your complete social media engagement automation…" at bounding box center [111, 329] width 207 height 381
click at [108, 276] on li "✅ Content calendar with deadlines" at bounding box center [111, 280] width 191 height 8
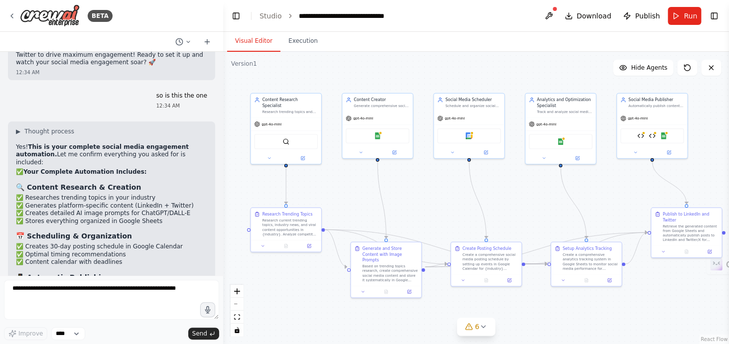
scroll to position [3765, 0]
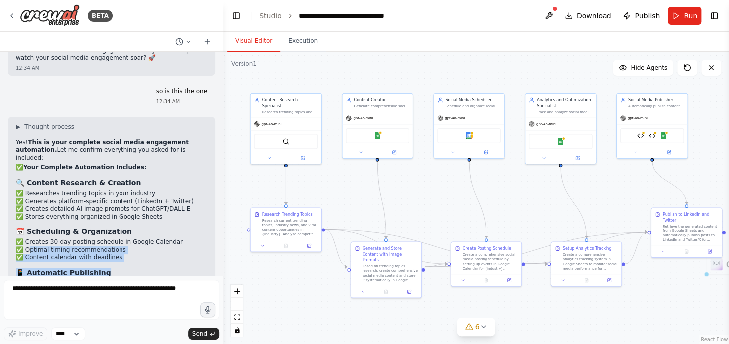
drag, startPoint x: 28, startPoint y: 159, endPoint x: 118, endPoint y: 170, distance: 90.8
click at [118, 170] on div "▶ Thought process Yes! This is your complete social media engagement automation…" at bounding box center [111, 304] width 191 height 362
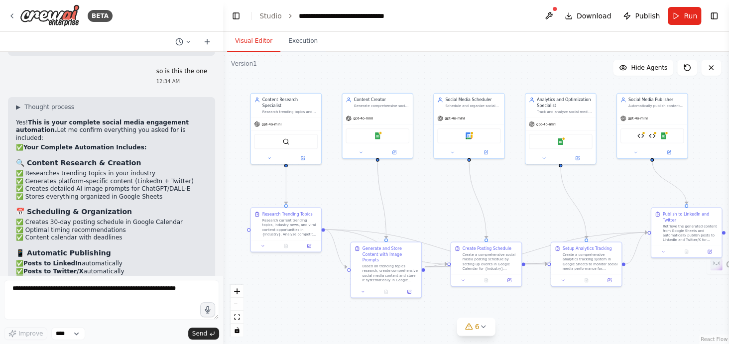
scroll to position [3785, 0]
drag, startPoint x: 26, startPoint y: 165, endPoint x: 133, endPoint y: 192, distance: 110.3
click at [133, 259] on ul "✅ Posts to LinkedIn automatically ✅ Posts to Twitter/X automatically ✅ Handles …" at bounding box center [111, 274] width 191 height 31
click at [133, 283] on li "✅ Platform-optimized content formatting" at bounding box center [111, 287] width 191 height 8
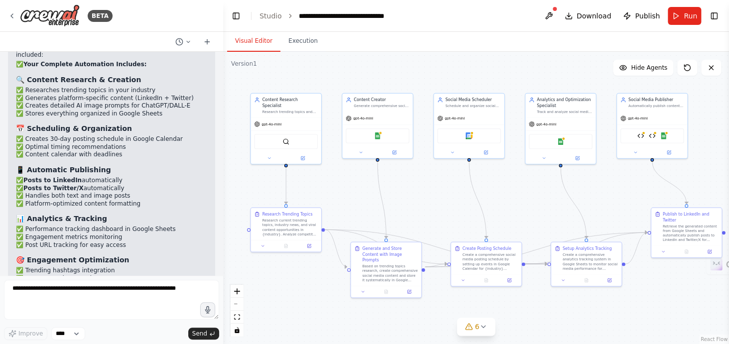
scroll to position [3886, 0]
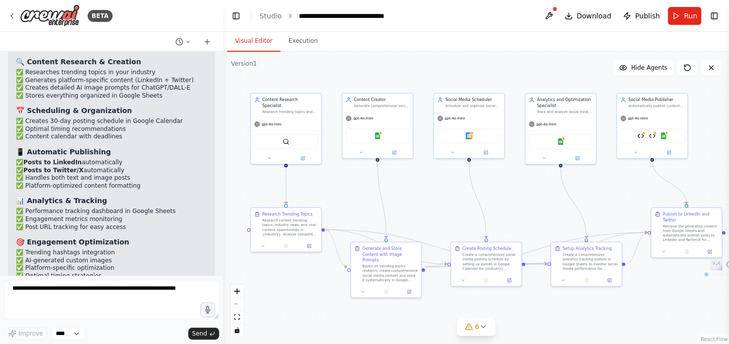
drag, startPoint x: 70, startPoint y: 207, endPoint x: 128, endPoint y: 245, distance: 69.9
click at [128, 245] on div "▶ Thought process Yes! This is your complete social media engagement automation…" at bounding box center [111, 183] width 191 height 362
click at [637, 133] on img at bounding box center [640, 134] width 7 height 7
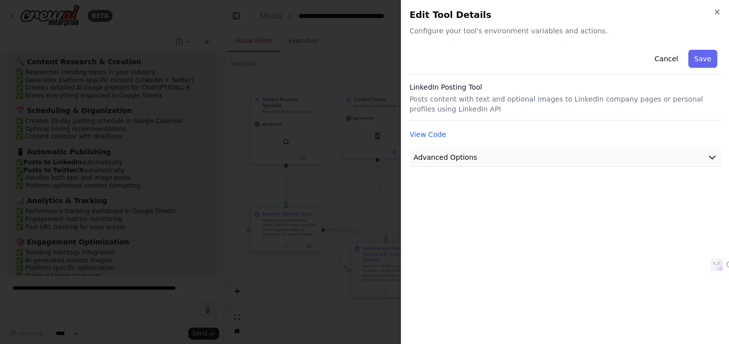
click at [542, 152] on button "Advanced Options" at bounding box center [565, 157] width 312 height 18
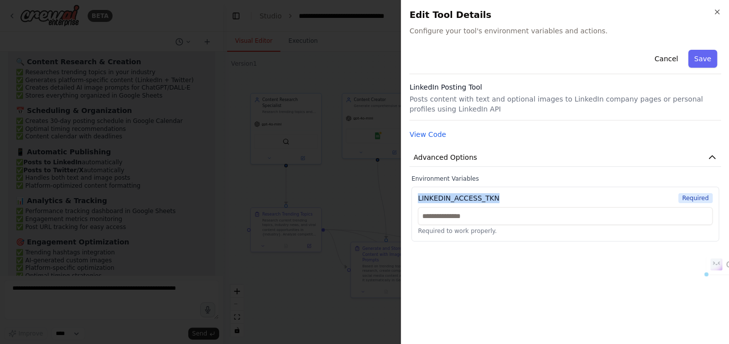
drag, startPoint x: 496, startPoint y: 192, endPoint x: 414, endPoint y: 197, distance: 82.3
click at [414, 197] on div "LINKEDIN_ACCESS_TKN Required Required to work properly." at bounding box center [565, 214] width 308 height 55
copy div "LINKEDIN_ACCESS_TKN"
